Goal: Task Accomplishment & Management: Use online tool/utility

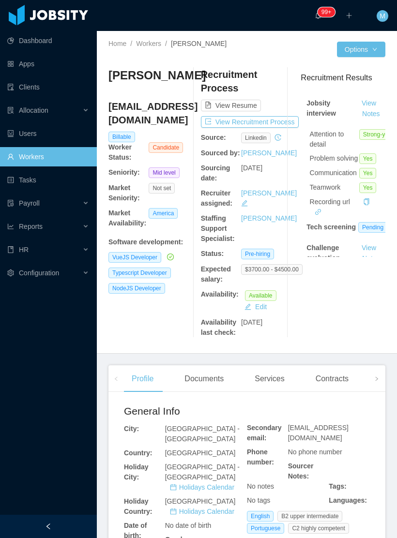
click at [371, 389] on span at bounding box center [376, 378] width 15 height 27
click at [227, 385] on div "Openings" at bounding box center [212, 378] width 49 height 27
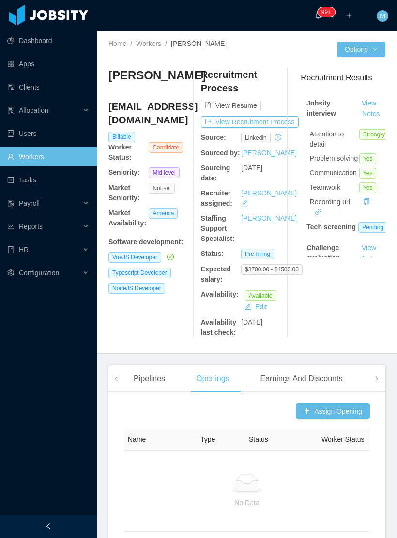
click at [333, 419] on button "Assign Opening" at bounding box center [333, 410] width 74 height 15
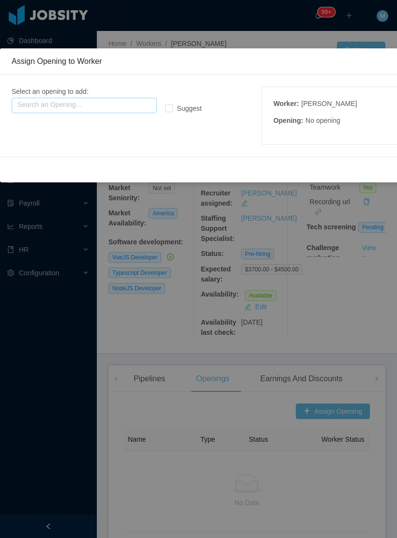
click at [124, 110] on input "text" at bounding box center [84, 105] width 145 height 15
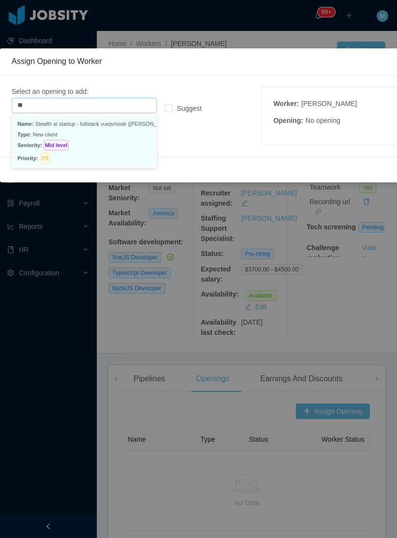
click at [111, 133] on p "Type: New client" at bounding box center [84, 134] width 134 height 11
type input "**********"
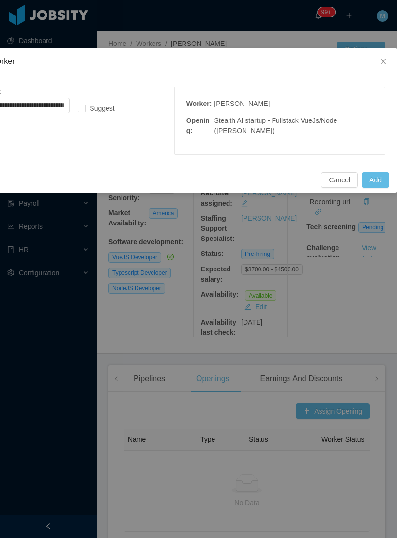
click at [373, 173] on button "Add" at bounding box center [375, 179] width 28 height 15
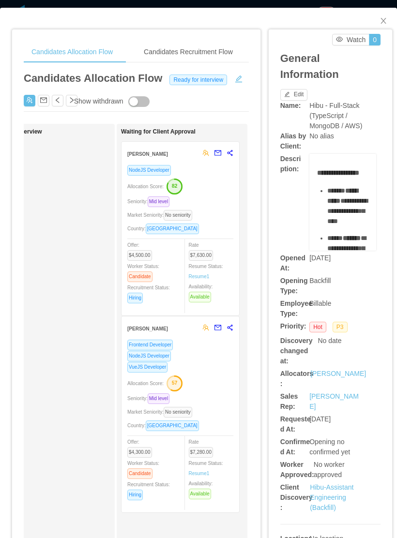
scroll to position [0, 329]
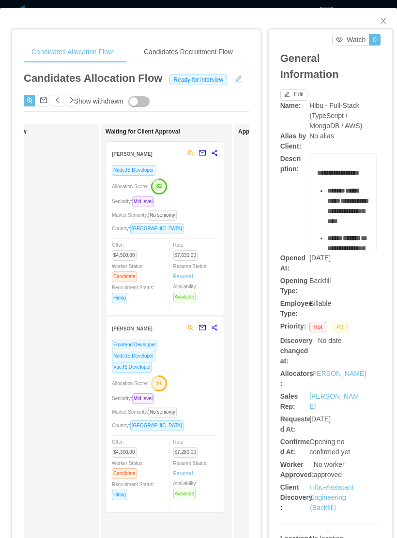
click at [239, 90] on div "Candidates Allocation Flow Ready for interview" at bounding box center [136, 91] width 225 height 42
click at [237, 83] on button "button" at bounding box center [238, 78] width 15 height 10
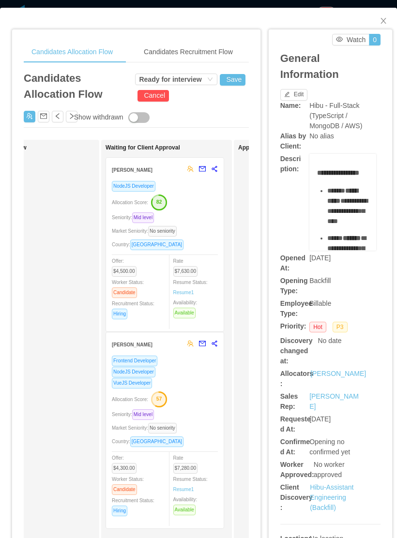
click at [188, 79] on div "Ready for interview" at bounding box center [170, 79] width 62 height 11
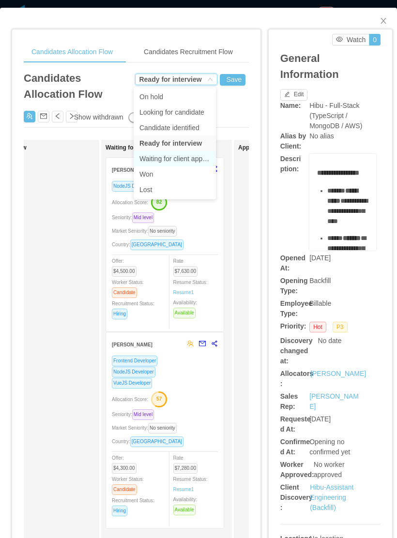
click at [183, 157] on li "Waiting for client approval" at bounding box center [175, 158] width 82 height 15
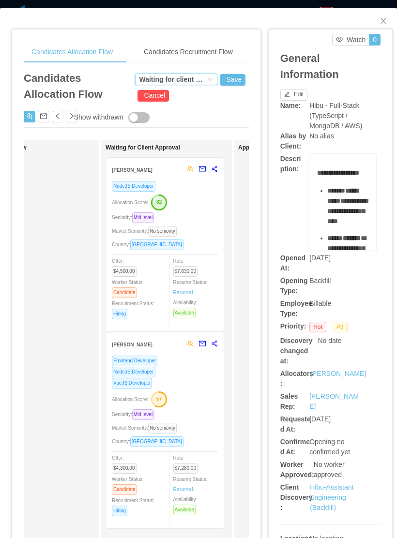
click at [233, 74] on button "Save" at bounding box center [233, 80] width 26 height 12
click at [256, 58] on button "Update" at bounding box center [249, 53] width 30 height 12
